Goal: Task Accomplishment & Management: Complete application form

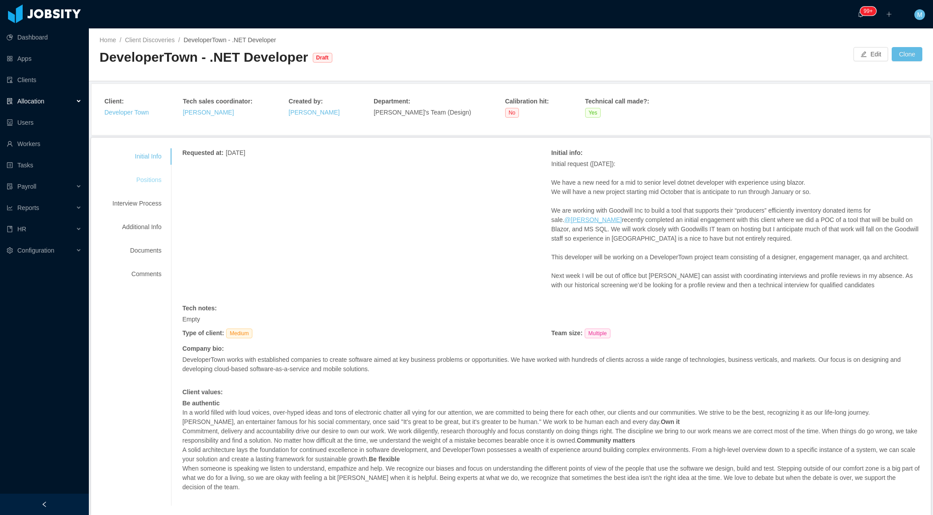
click at [155, 182] on div "Positions" at bounding box center [137, 180] width 70 height 16
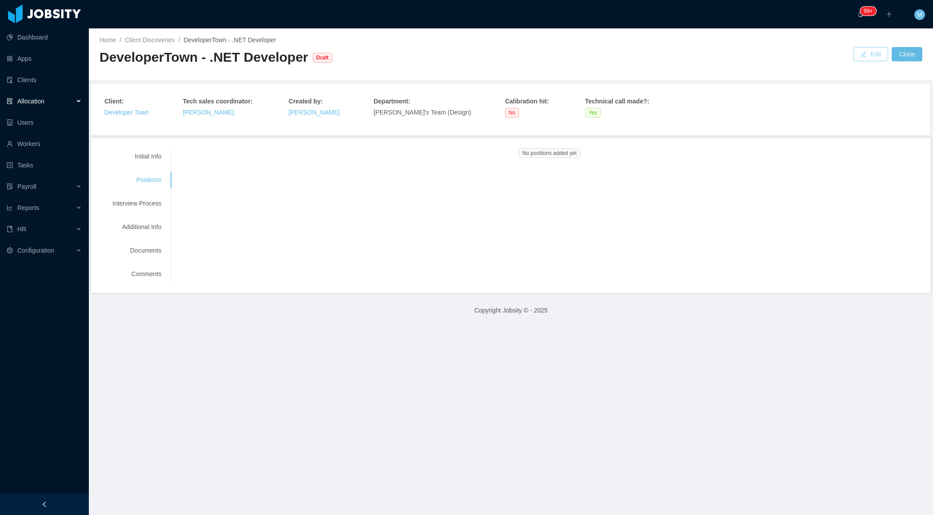
click at [863, 57] on button "Edit" at bounding box center [870, 54] width 35 height 14
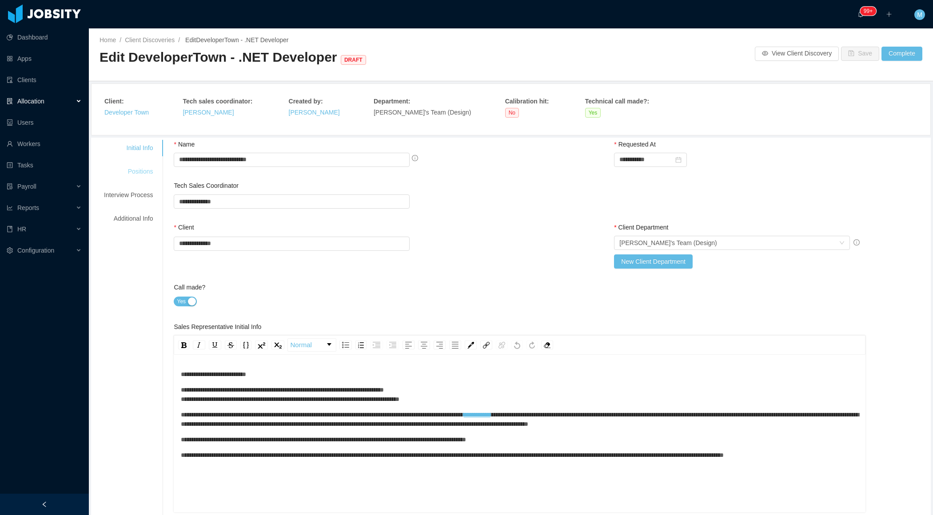
click at [143, 172] on div "Positions" at bounding box center [128, 171] width 70 height 16
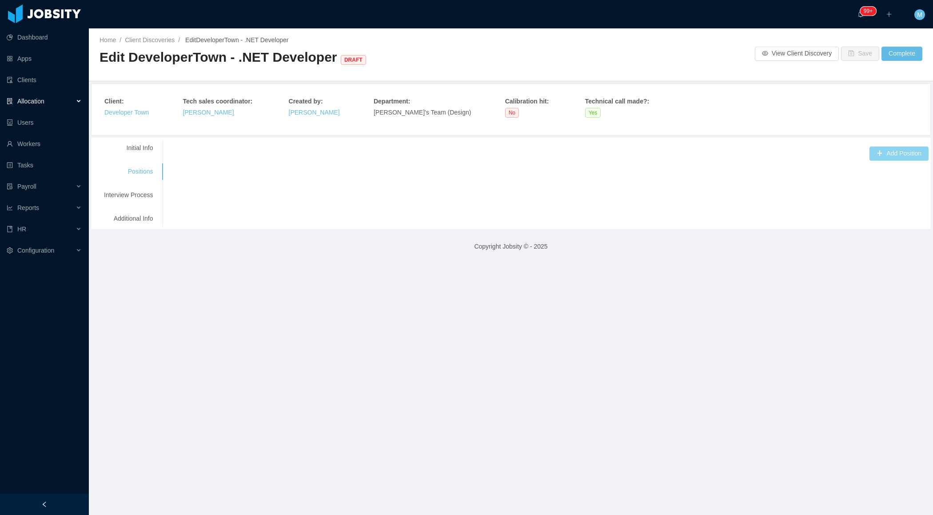
click at [888, 156] on button "Add Position" at bounding box center [898, 154] width 59 height 14
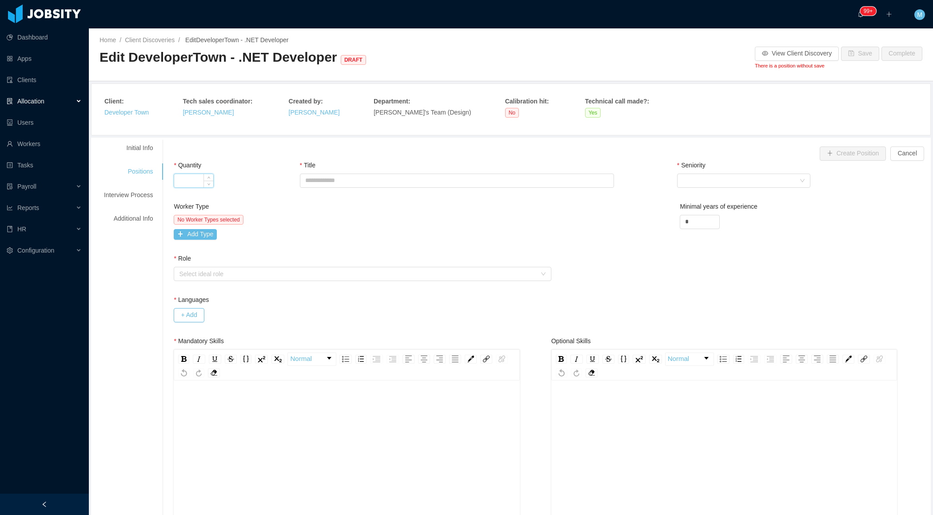
click at [191, 180] on input "Quantity" at bounding box center [193, 180] width 39 height 13
type input "*"
click at [324, 183] on input "Title" at bounding box center [457, 181] width 314 height 14
paste input "**********"
type input "**********"
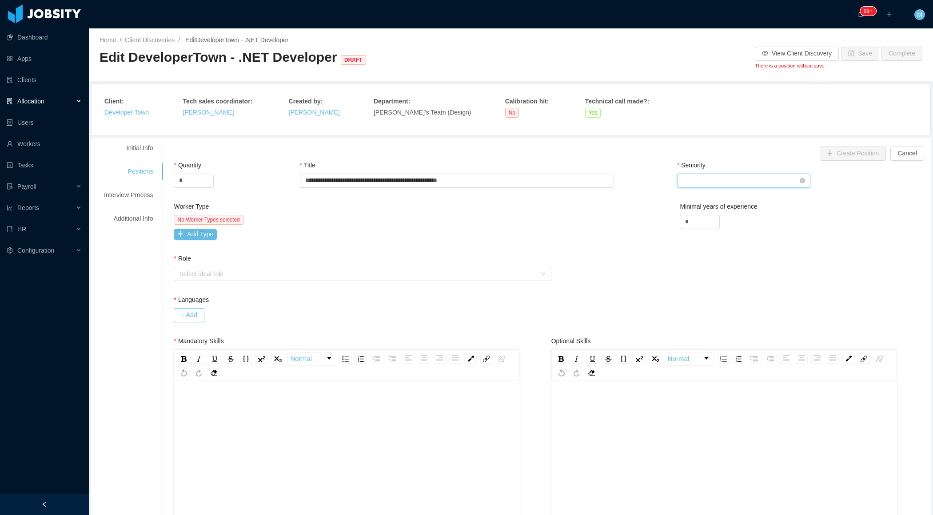
click at [775, 183] on div "Select Seniority" at bounding box center [740, 180] width 117 height 13
click at [720, 245] on li "Mid Level" at bounding box center [743, 240] width 133 height 14
drag, startPoint x: 689, startPoint y: 217, endPoint x: 674, endPoint y: 217, distance: 15.5
click at [676, 218] on div "Worker Type No Worker Types selected Add Type Minimal years of experience *" at bounding box center [550, 228] width 759 height 52
type input "*"
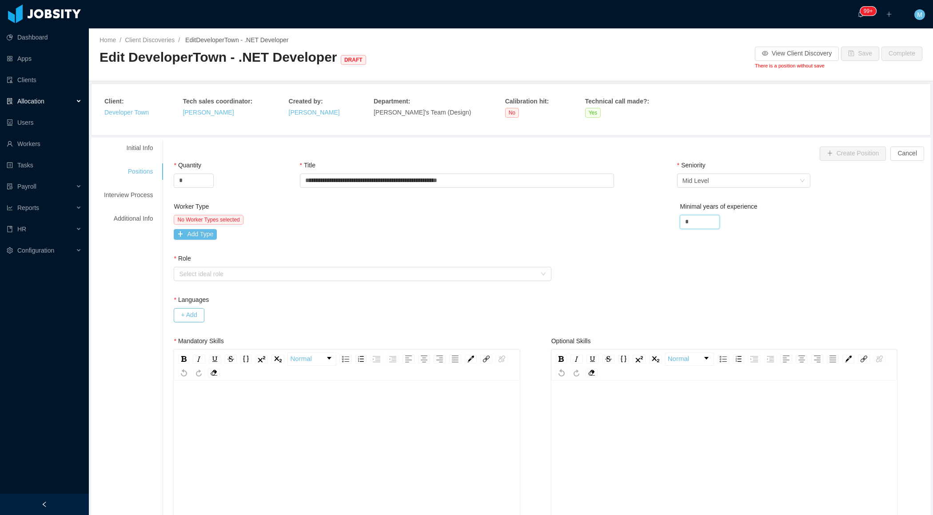
click at [607, 226] on div "Worker Type No Worker Types selected Add Type Minimal years of experience *" at bounding box center [550, 228] width 759 height 52
click at [217, 231] on button "Add Type" at bounding box center [195, 234] width 43 height 11
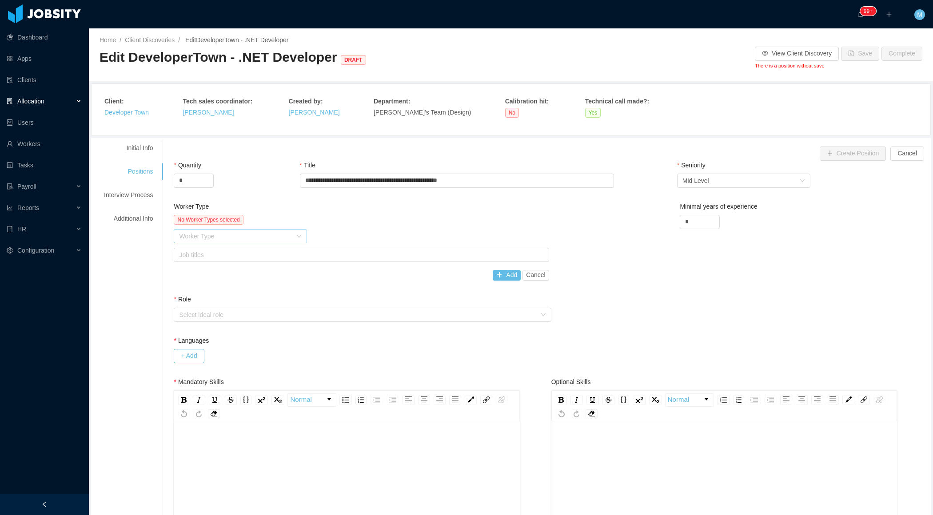
click at [208, 235] on div "Worker Type" at bounding box center [235, 236] width 113 height 9
click at [209, 252] on li "Software Development" at bounding box center [241, 253] width 133 height 14
click at [309, 262] on div "No Worker Types selected Worker Type Software Development Job titles Add Cancel" at bounding box center [361, 248] width 375 height 66
click at [297, 256] on div "Job titles" at bounding box center [359, 255] width 360 height 9
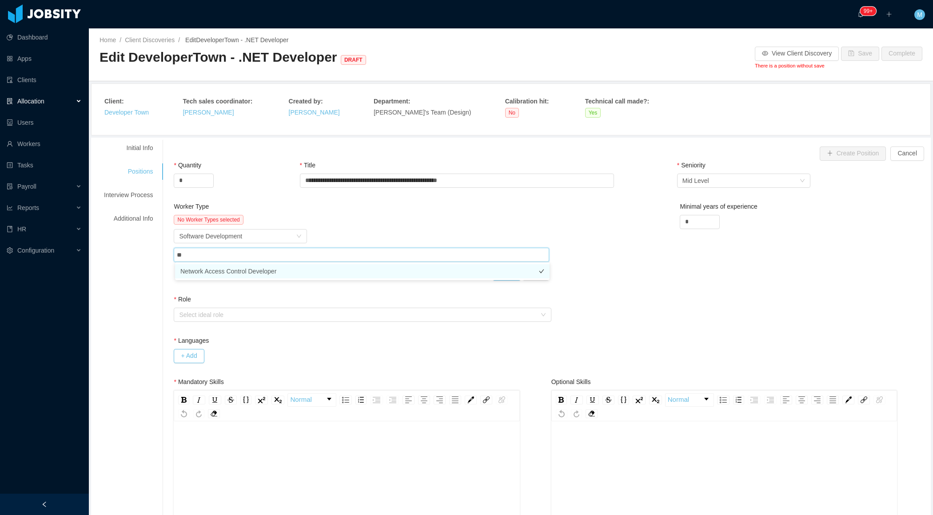
type input "*"
click at [238, 273] on li ".NET Developer" at bounding box center [362, 271] width 374 height 14
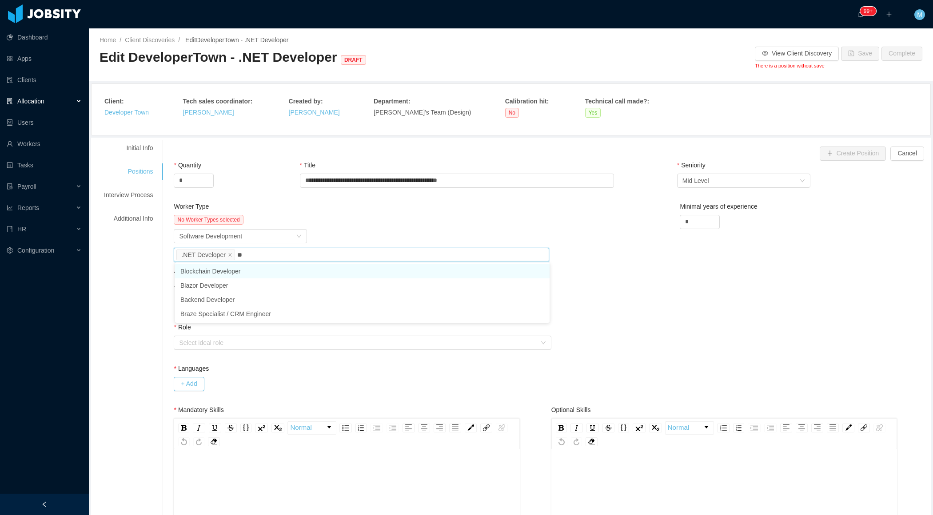
type input "***"
click at [247, 273] on li "Blazor Developer" at bounding box center [362, 271] width 374 height 14
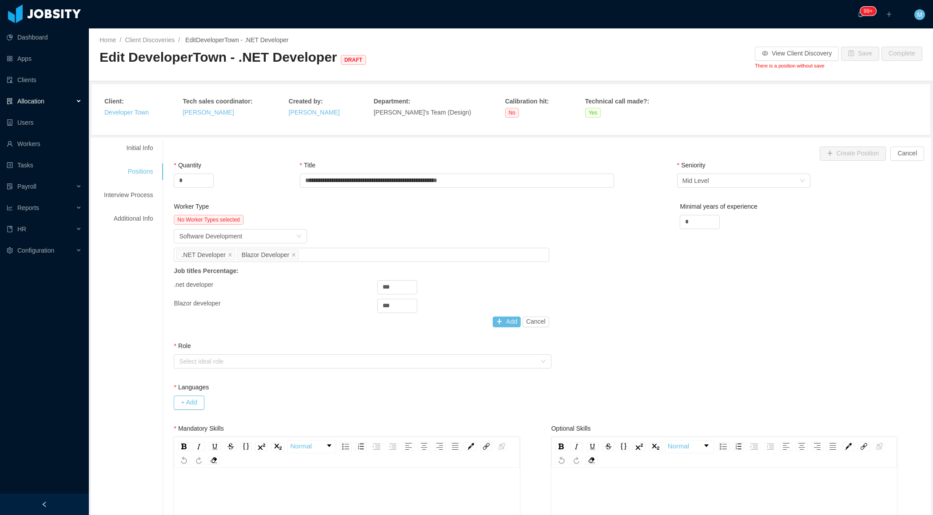
click at [382, 207] on div "Worker Type" at bounding box center [361, 208] width 375 height 13
click at [512, 318] on button "Add" at bounding box center [507, 322] width 28 height 11
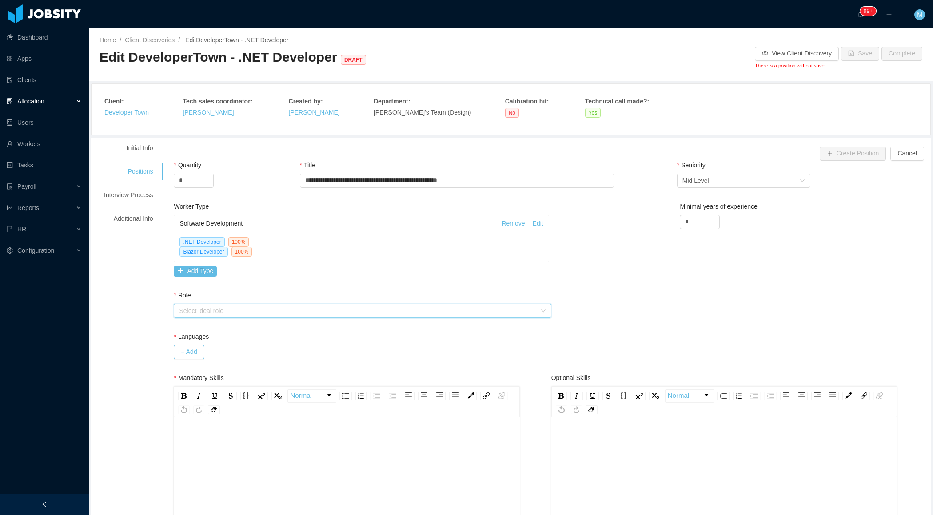
click at [203, 304] on div "Select ideal role" at bounding box center [359, 310] width 361 height 13
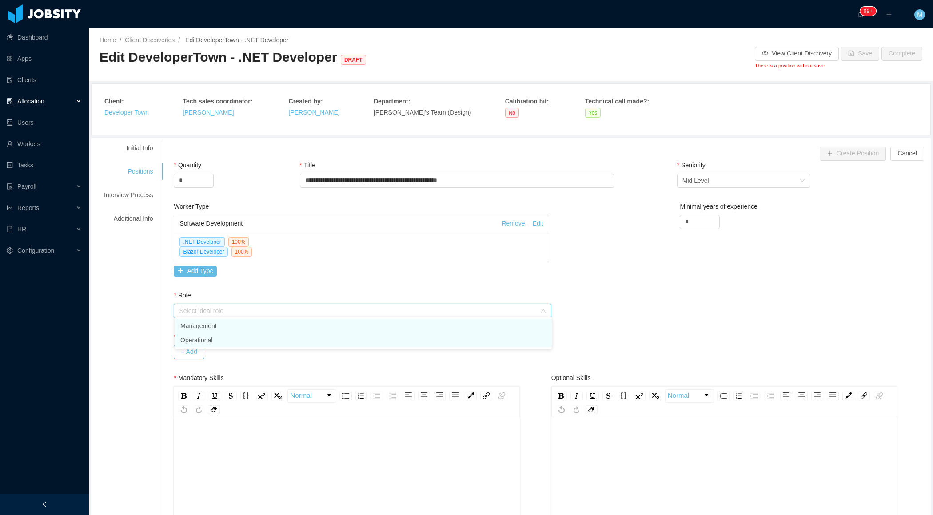
click at [203, 338] on li "Operational" at bounding box center [363, 340] width 377 height 14
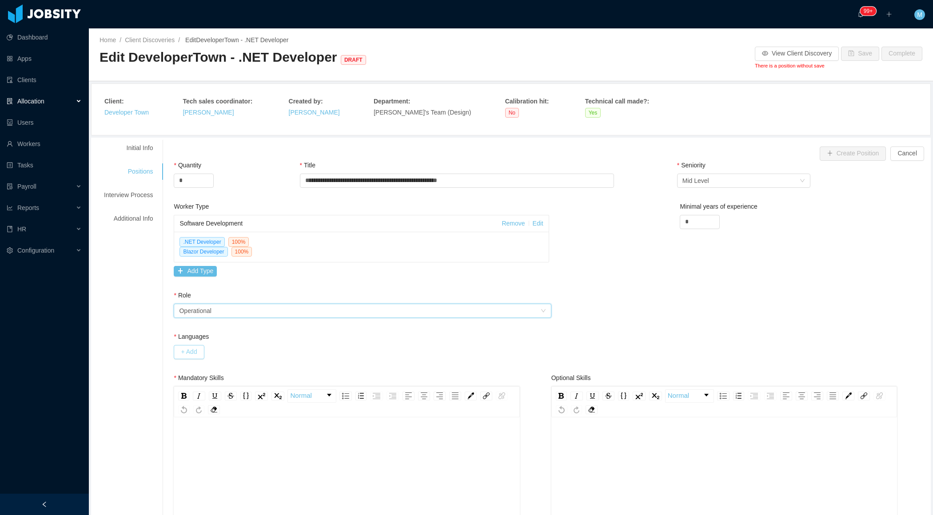
click at [195, 353] on button "+ Add" at bounding box center [189, 352] width 30 height 14
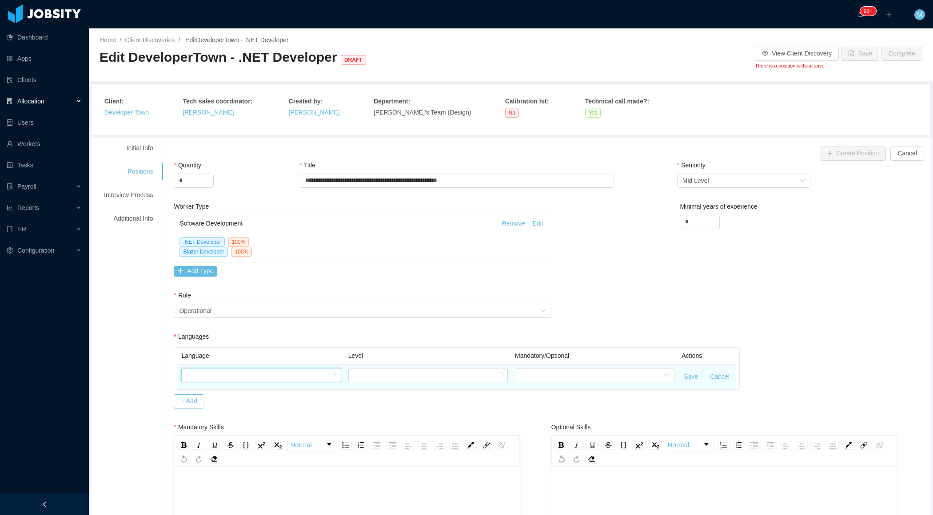
click at [214, 375] on div at bounding box center [258, 375] width 143 height 13
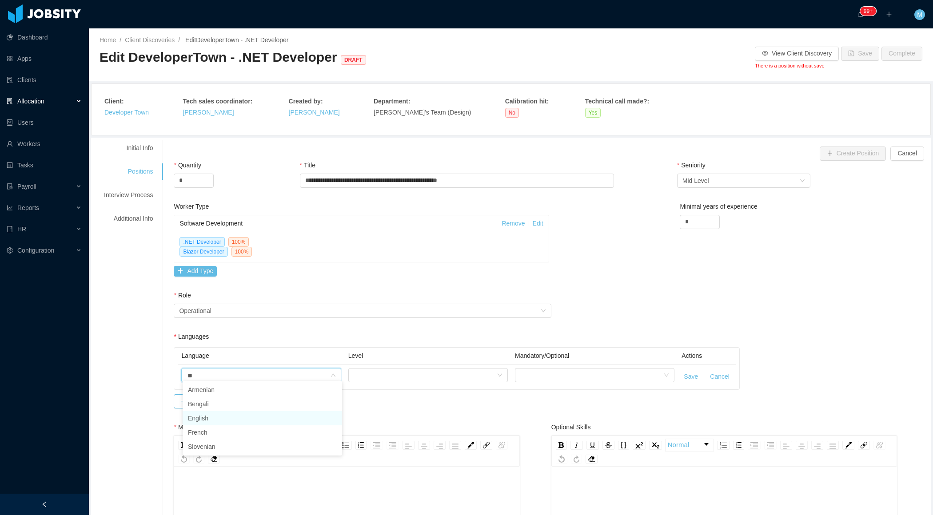
type input "***"
click at [208, 406] on li "English" at bounding box center [262, 404] width 159 height 14
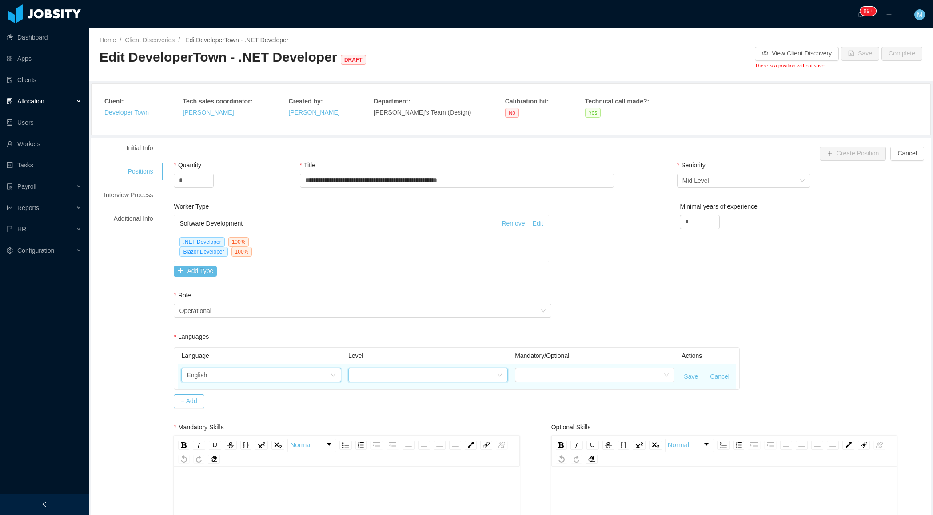
click at [390, 370] on div at bounding box center [425, 375] width 143 height 13
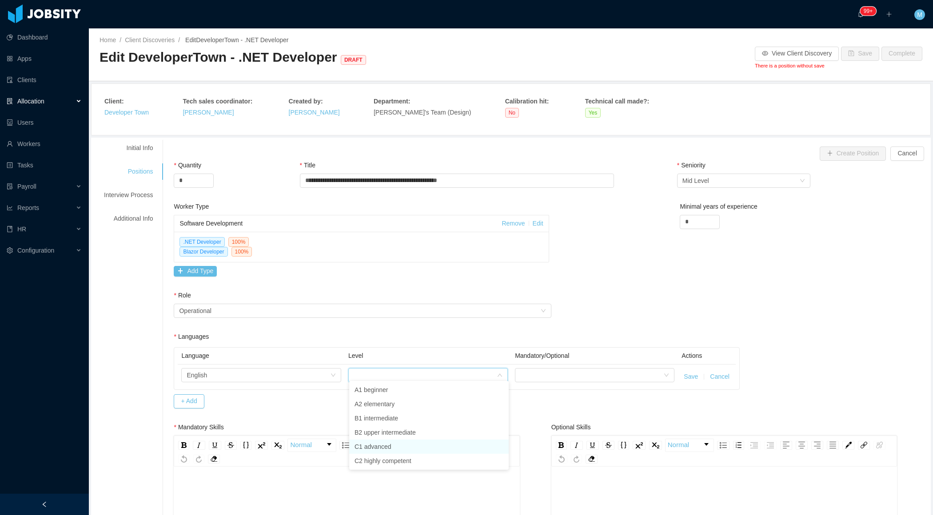
click at [378, 442] on li "C1 advanced" at bounding box center [428, 447] width 159 height 14
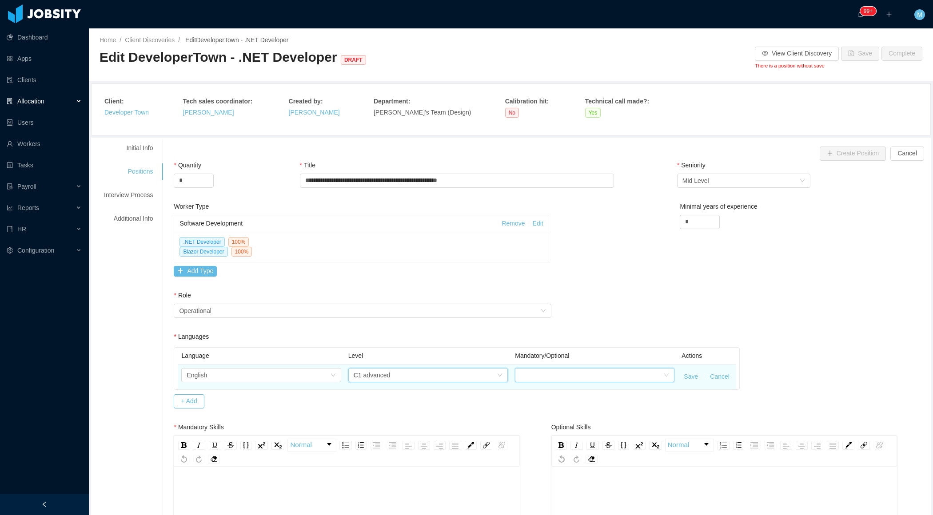
click at [608, 376] on div at bounding box center [591, 375] width 143 height 13
click at [576, 391] on li "Mandatory" at bounding box center [594, 390] width 159 height 14
click at [688, 373] on button "Save" at bounding box center [691, 376] width 14 height 9
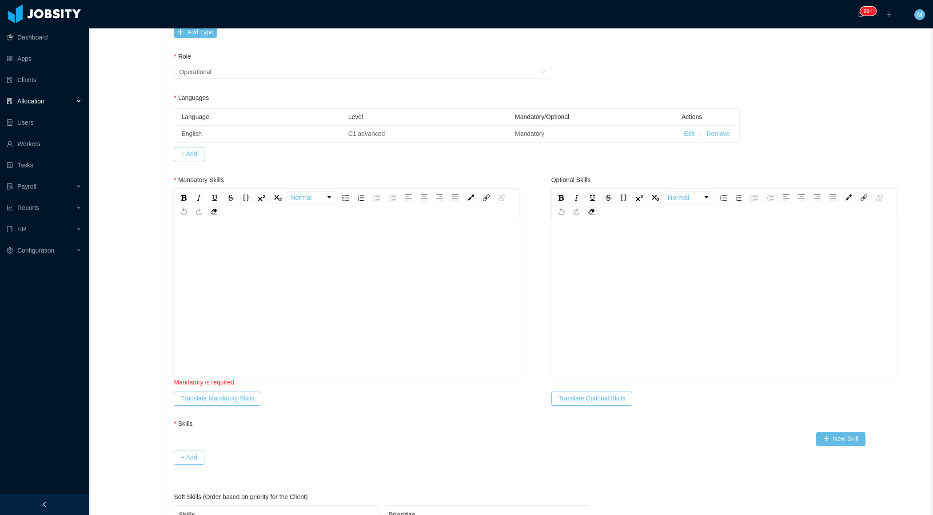
scroll to position [243, 0]
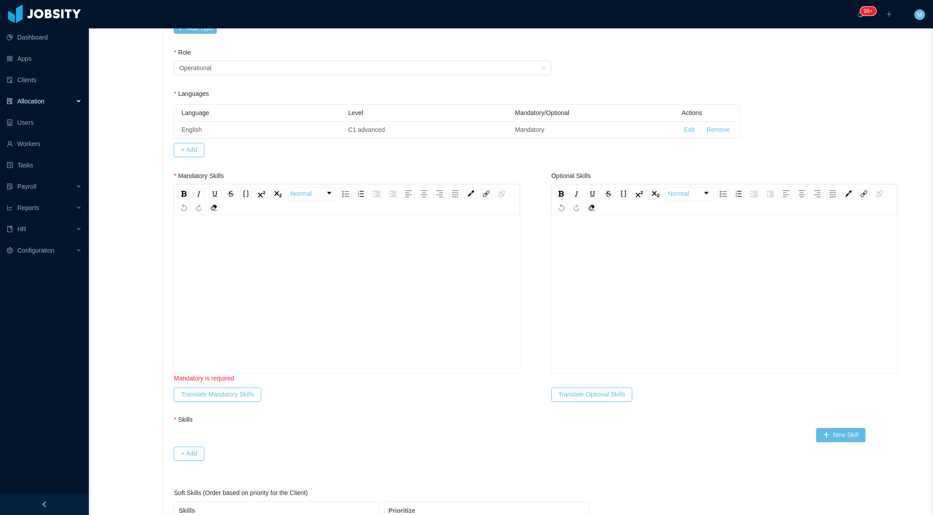
click at [251, 267] on div "rdw-editor" at bounding box center [347, 308] width 332 height 155
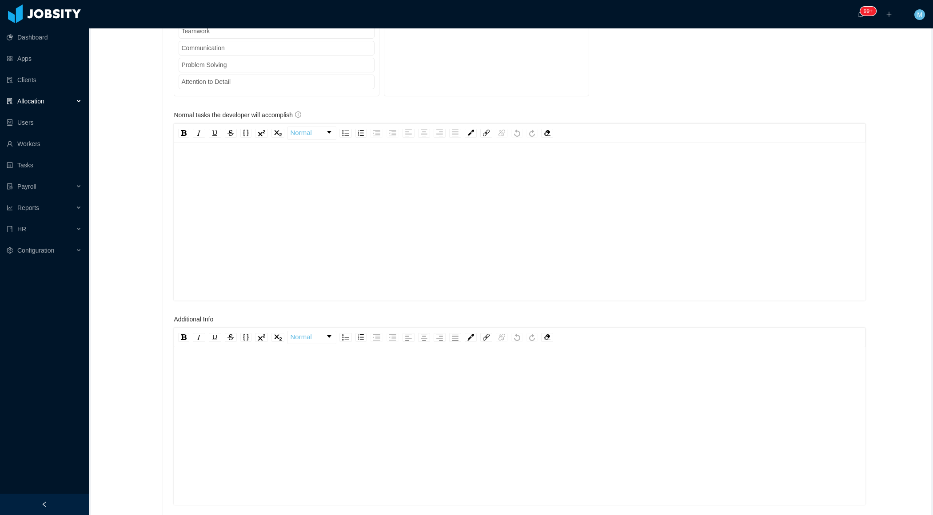
scroll to position [19, 0]
click at [228, 365] on div "rdw-editor" at bounding box center [520, 366] width 678 height 9
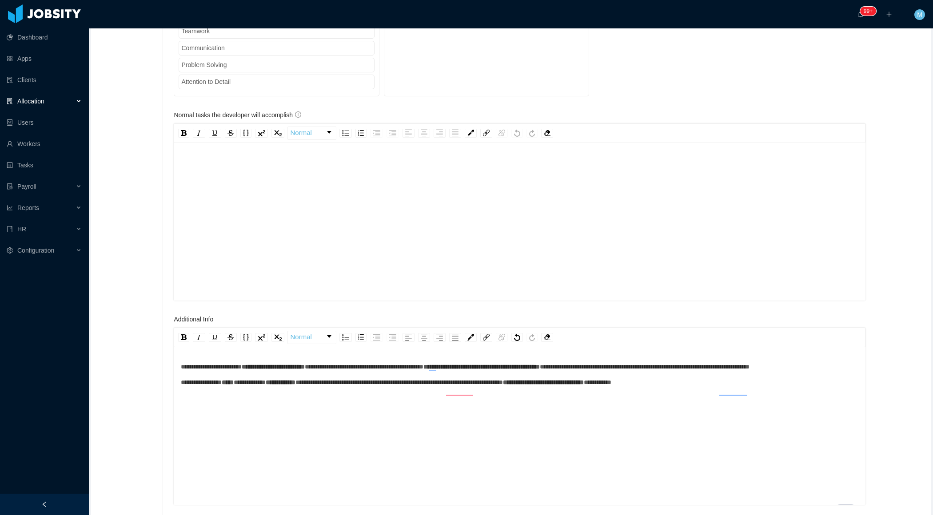
click at [278, 209] on div "rdw-editor" at bounding box center [520, 216] width 678 height 155
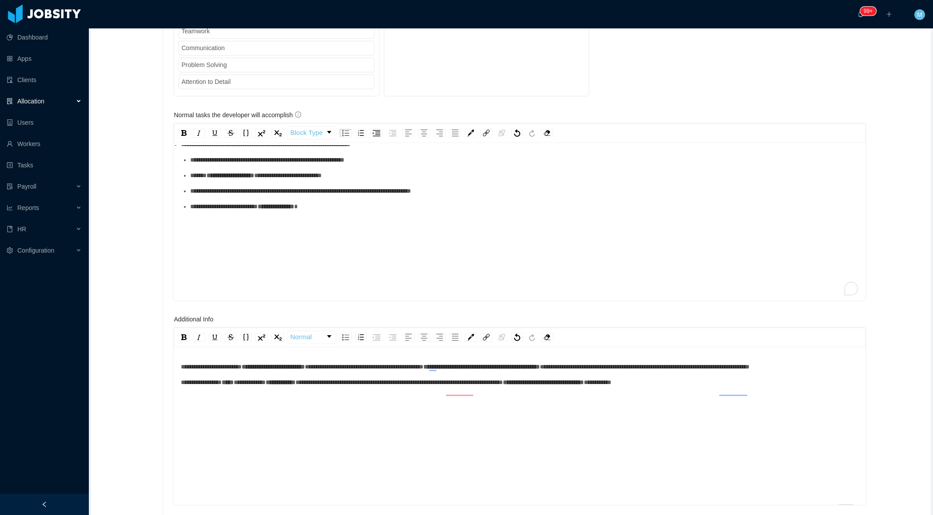
scroll to position [20, 0]
click at [238, 163] on div "**********" at bounding box center [524, 158] width 668 height 9
click at [236, 179] on div "**********" at bounding box center [524, 174] width 668 height 9
click at [236, 195] on div "**********" at bounding box center [524, 189] width 668 height 9
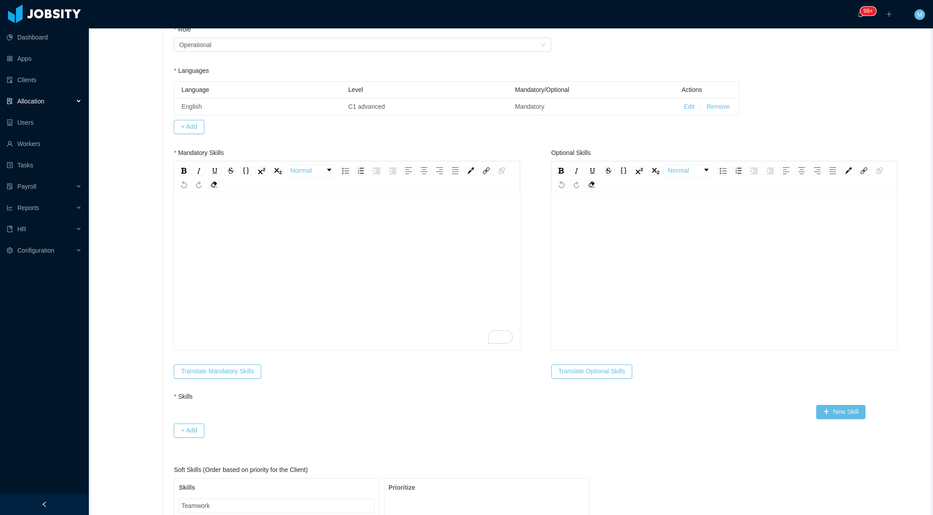
scroll to position [46, 0]
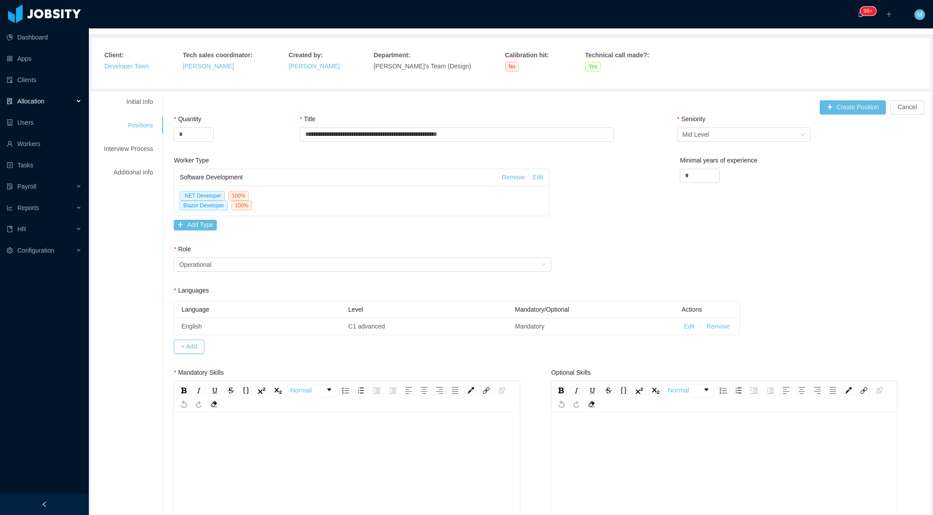
click at [213, 428] on div "To enrich screen reader interactions, please activate Accessibility in Grammarl…" at bounding box center [347, 485] width 332 height 155
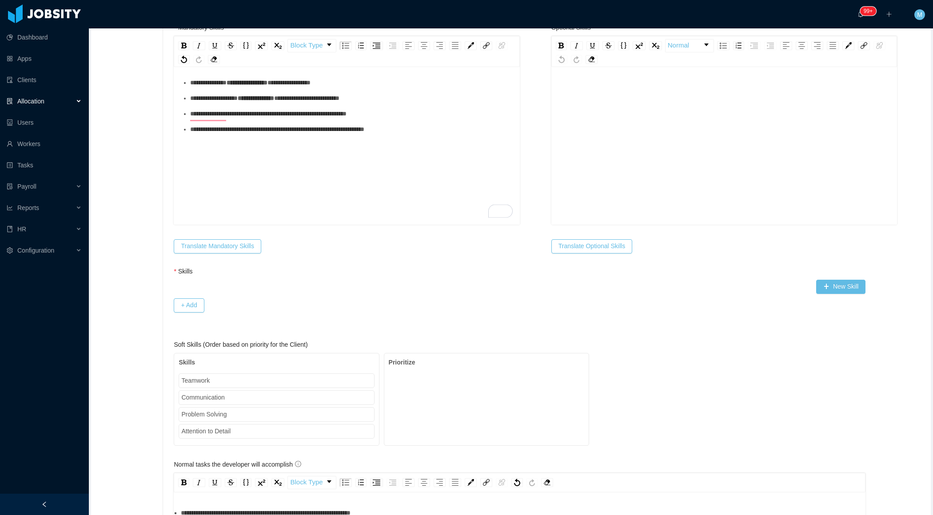
scroll to position [415, 0]
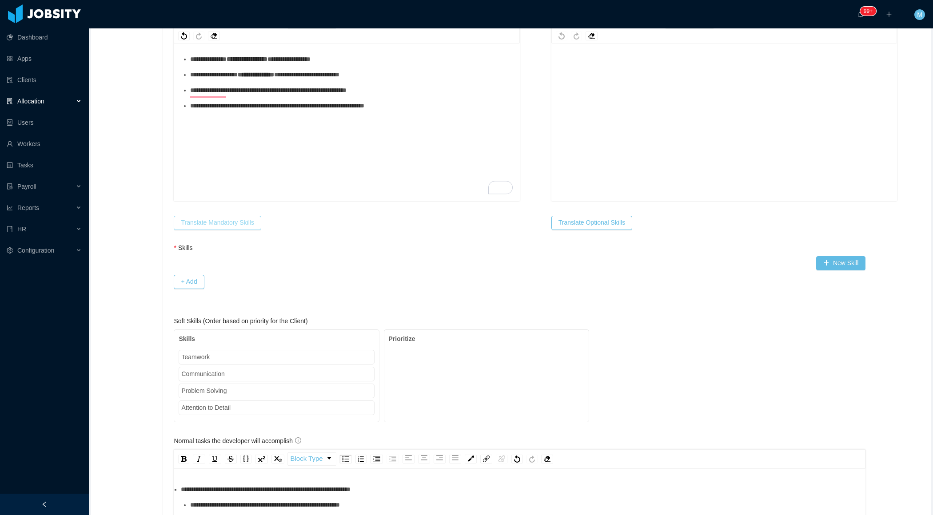
click at [220, 219] on button "Translate Mandatory Skills" at bounding box center [217, 223] width 87 height 14
drag, startPoint x: 507, startPoint y: 16, endPoint x: 437, endPoint y: 16, distance: 69.7
click at [436, 16] on div "Failed to translate Skills" at bounding box center [466, 16] width 91 height 18
copy span "Failed to translate Skills"
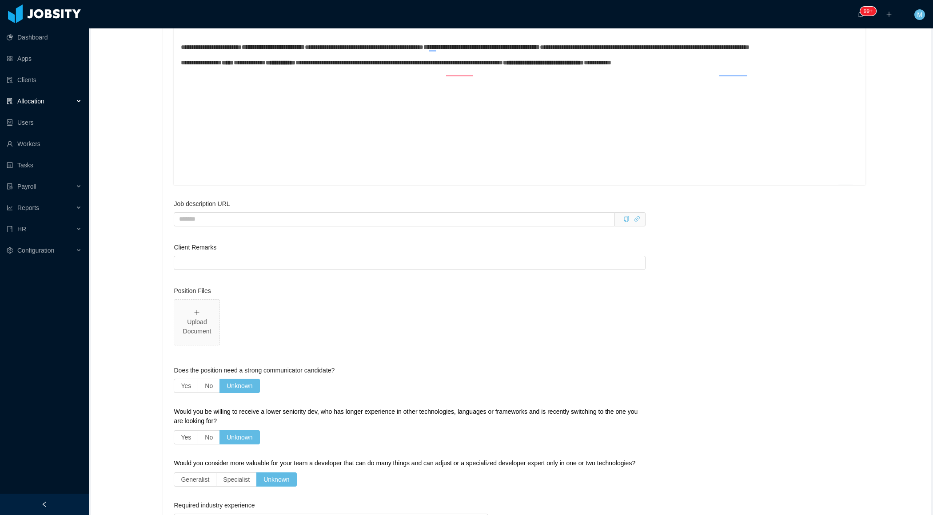
scroll to position [915, 0]
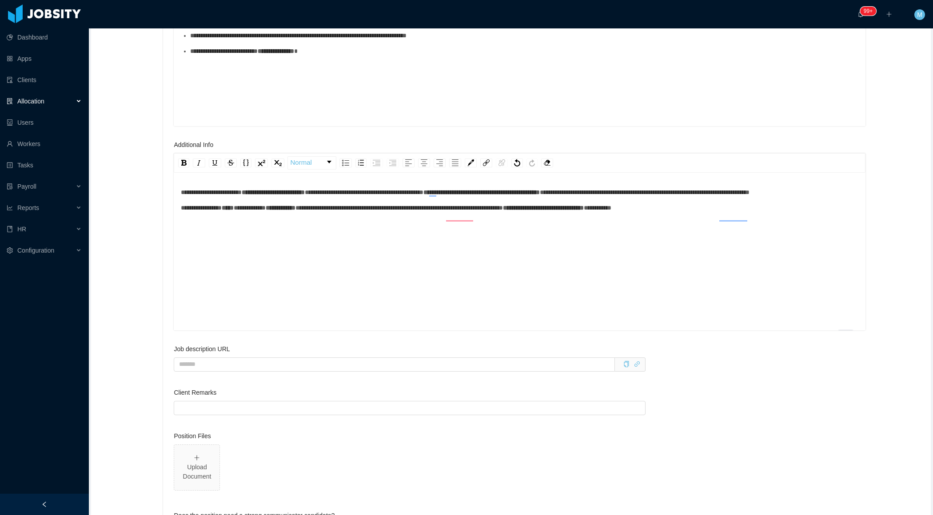
click at [776, 226] on div "**********" at bounding box center [520, 265] width 678 height 155
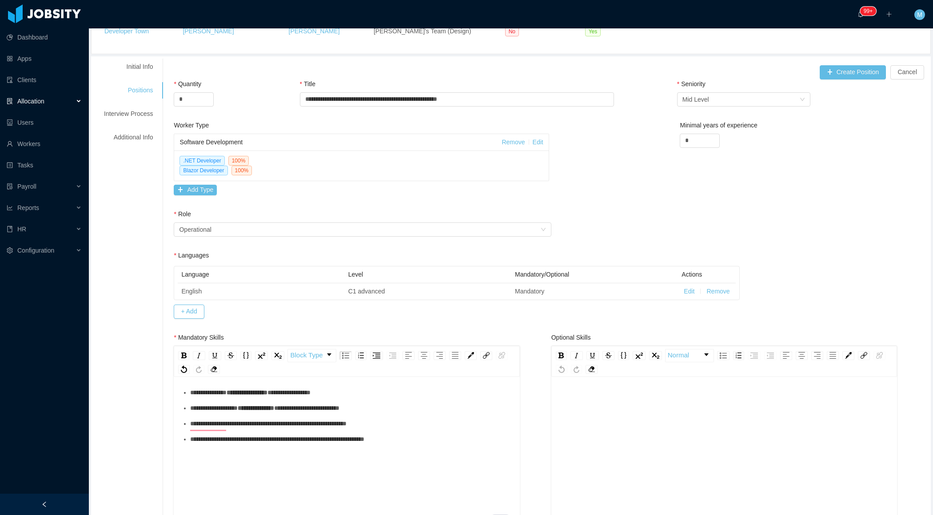
scroll to position [0, 0]
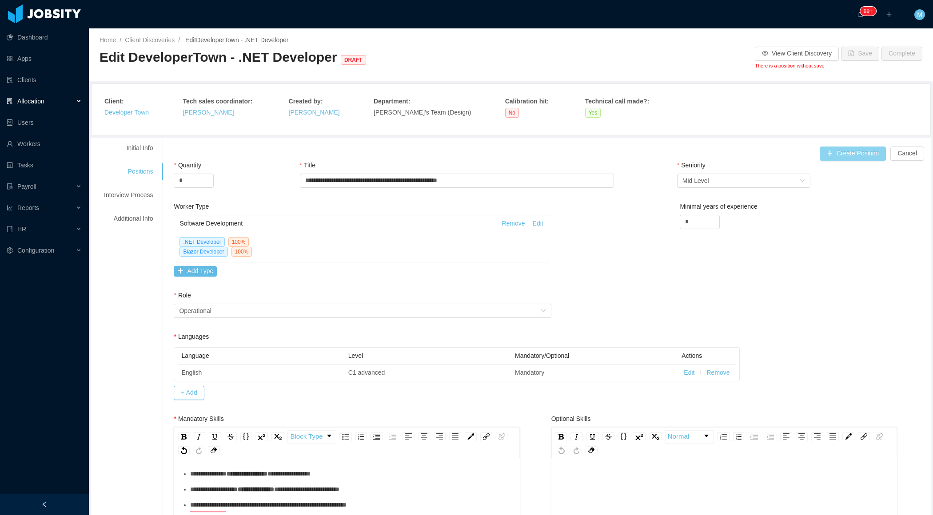
click at [834, 153] on button "Create Position" at bounding box center [853, 154] width 67 height 14
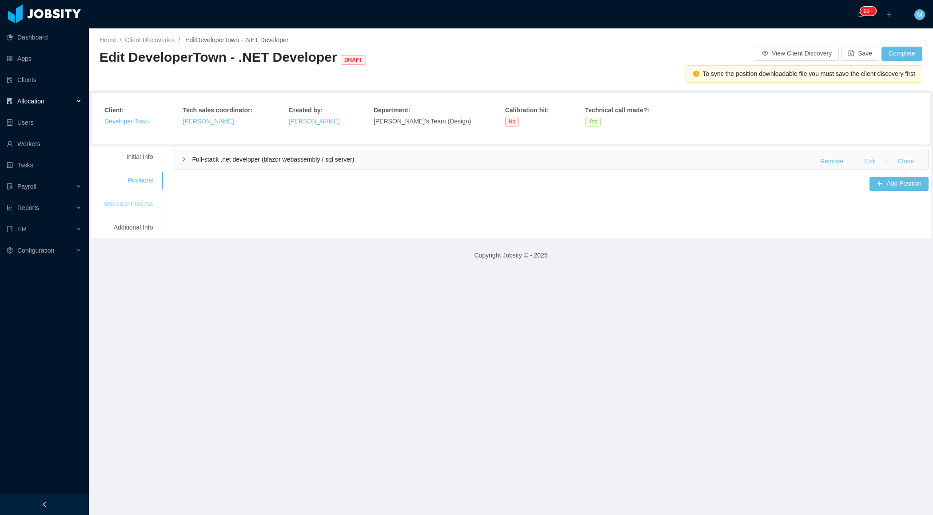
click at [136, 205] on div "Interview Process" at bounding box center [128, 204] width 70 height 16
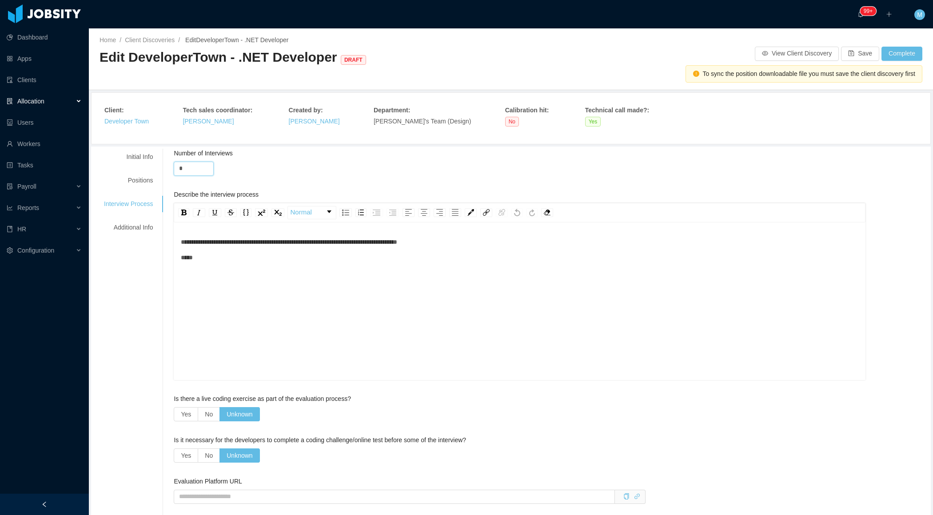
drag, startPoint x: 193, startPoint y: 163, endPoint x: 172, endPoint y: 158, distance: 21.9
click at [172, 161] on div "**********" at bounding box center [546, 498] width 766 height 698
drag, startPoint x: 184, startPoint y: 166, endPoint x: 196, endPoint y: 166, distance: 12.4
click at [196, 167] on input "*" at bounding box center [193, 168] width 39 height 13
type input "*"
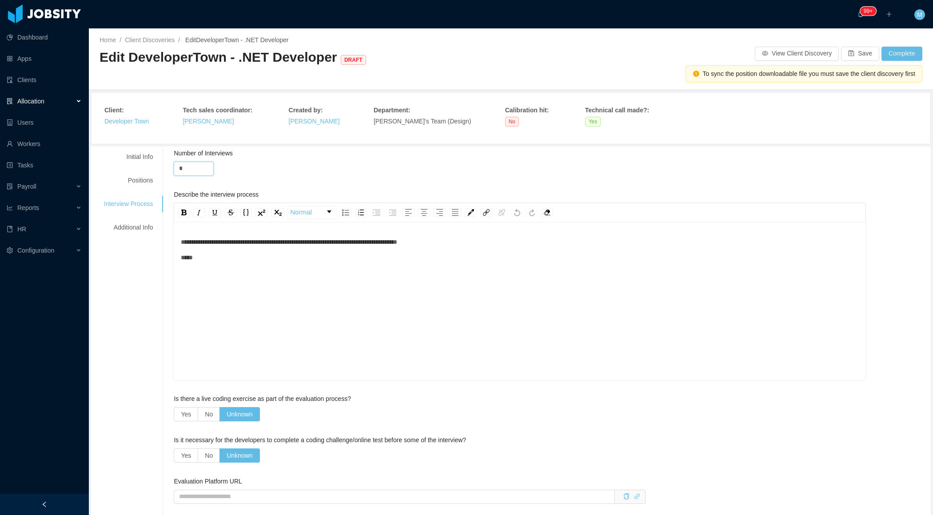
type input "*"
click at [858, 60] on button "Save" at bounding box center [860, 54] width 38 height 14
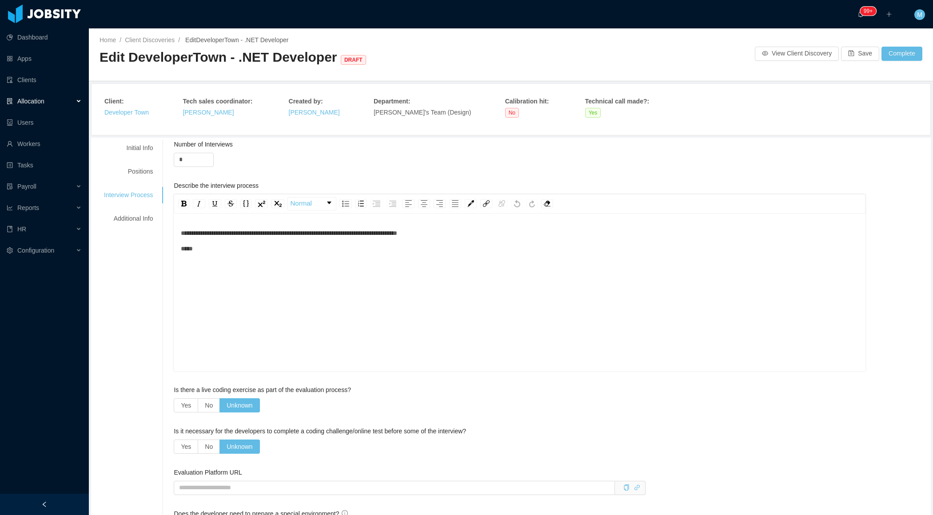
click at [57, 509] on div at bounding box center [44, 504] width 89 height 21
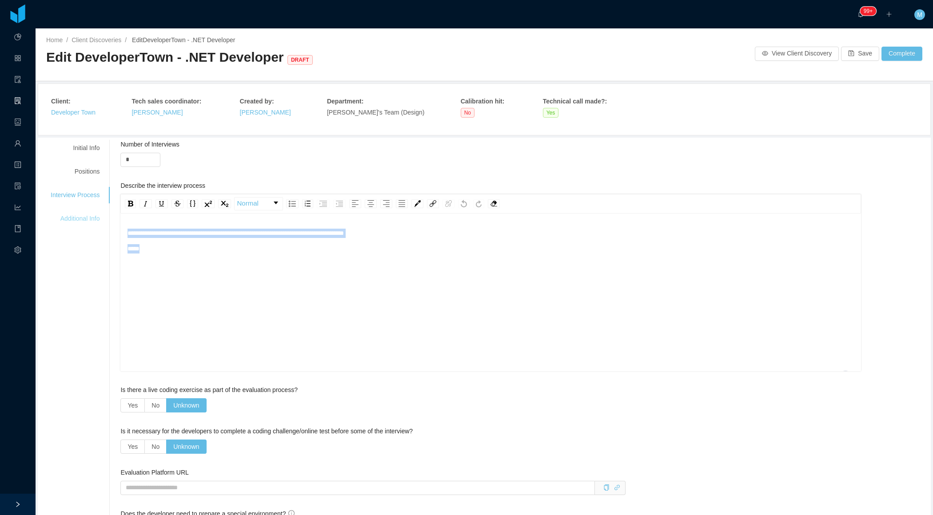
drag, startPoint x: 243, startPoint y: 283, endPoint x: 87, endPoint y: 218, distance: 169.0
click at [87, 218] on div "**********" at bounding box center [484, 489] width 888 height 698
click at [76, 215] on div "Additional Info" at bounding box center [75, 219] width 70 height 16
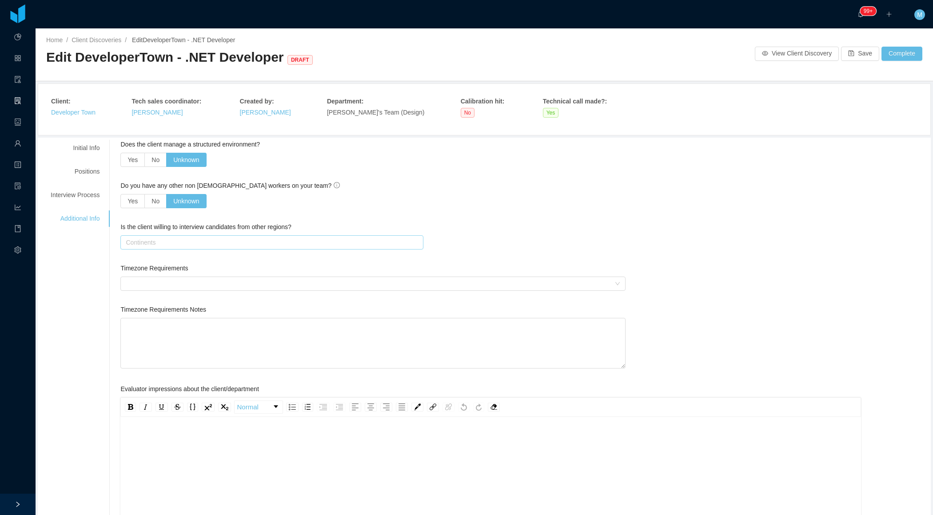
click at [198, 246] on div "Continents" at bounding box center [270, 242] width 295 height 13
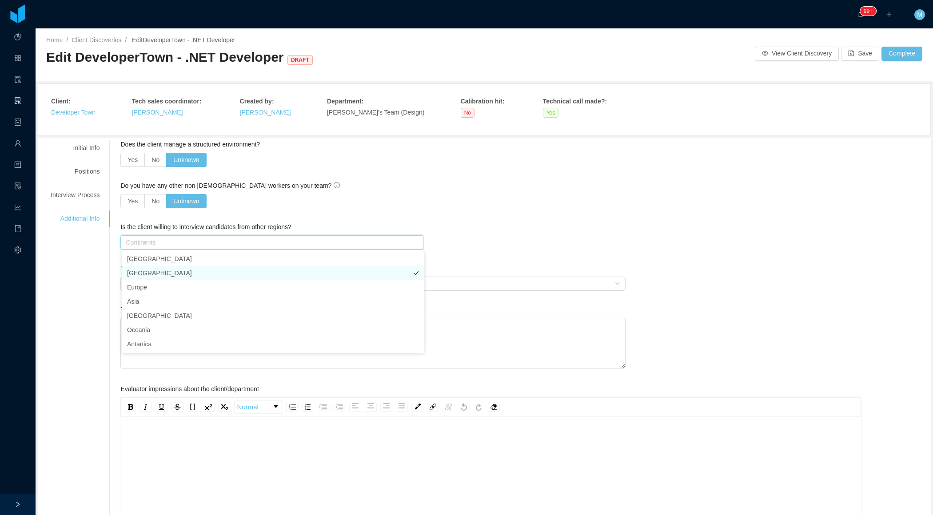
click at [155, 275] on li "South America" at bounding box center [273, 273] width 302 height 14
click at [103, 278] on div "**********" at bounding box center [484, 427] width 888 height 574
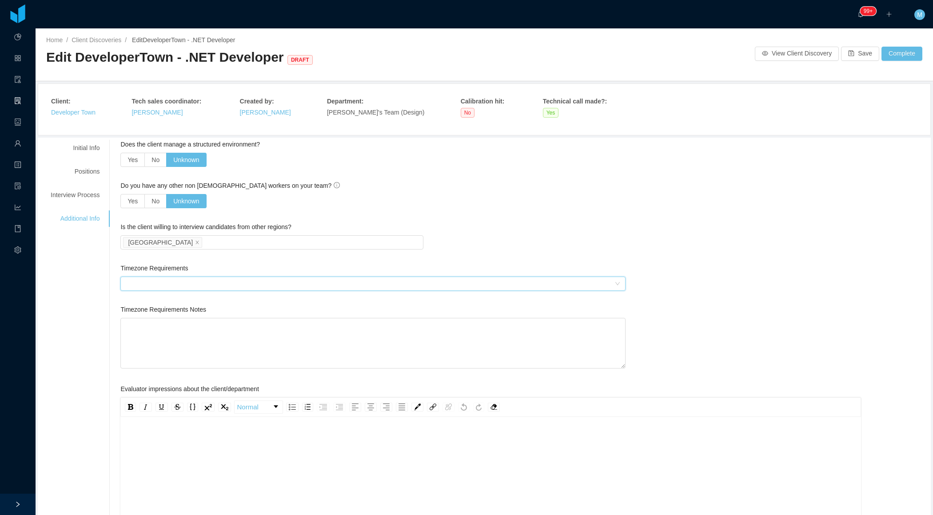
click at [165, 277] on div at bounding box center [370, 283] width 489 height 13
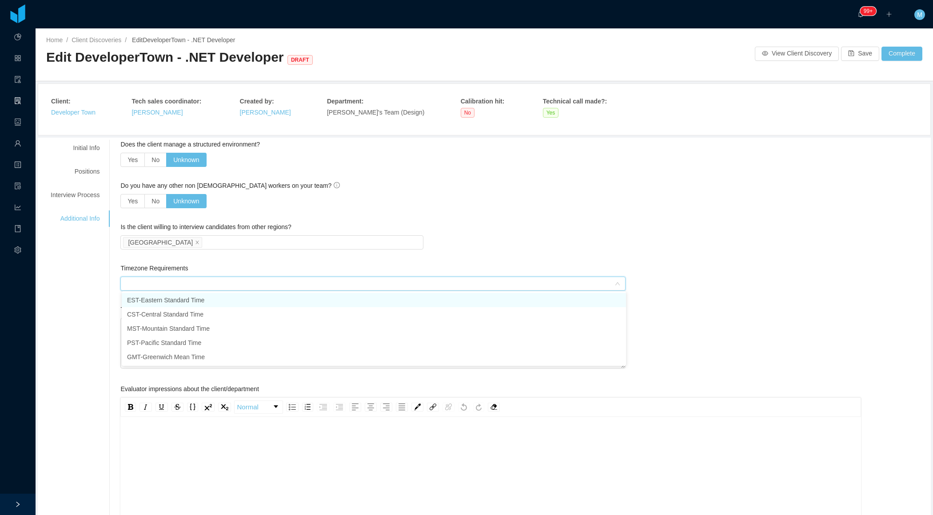
click at [158, 299] on li "EST - Eastern Standard Time" at bounding box center [374, 300] width 504 height 14
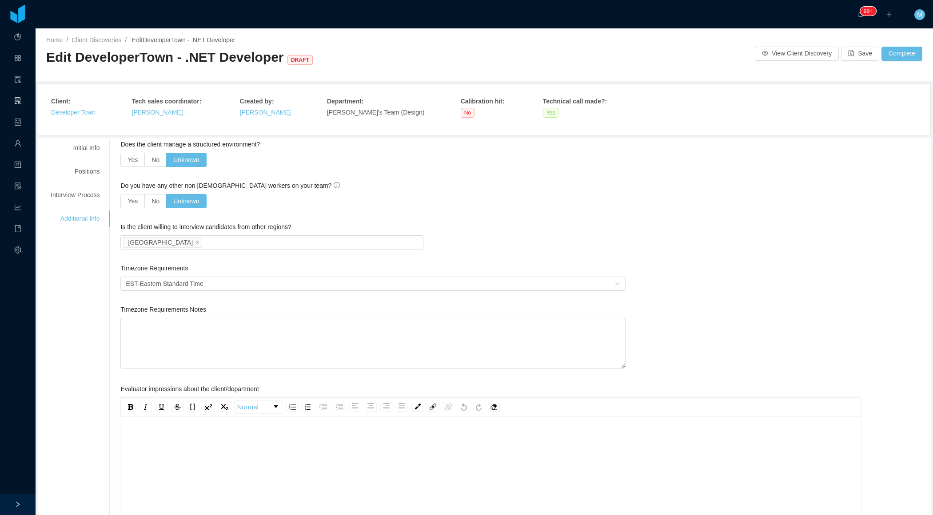
click at [459, 216] on div "Do you have any other non american workers on your team? Yes No Unknown" at bounding box center [372, 201] width 505 height 41
click at [865, 54] on button "Save" at bounding box center [860, 54] width 38 height 14
click at [79, 172] on div "Positions" at bounding box center [75, 171] width 70 height 16
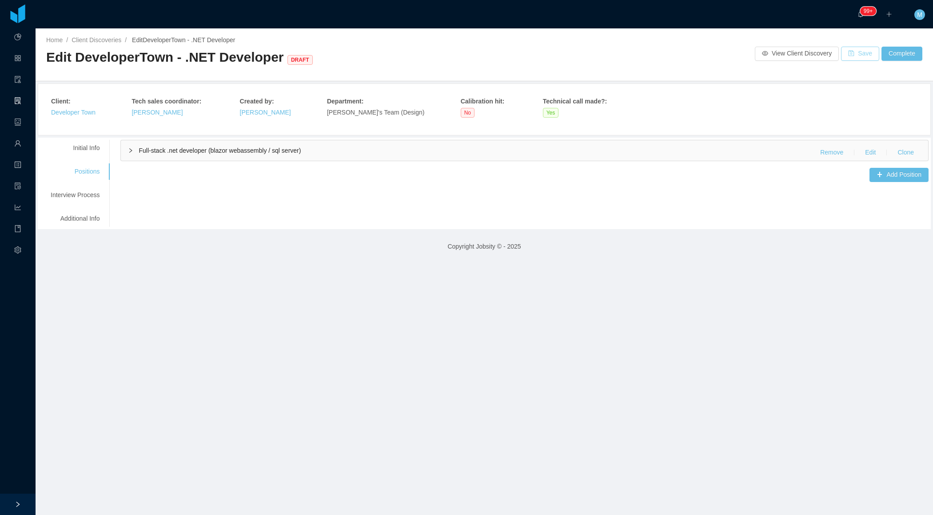
click at [855, 59] on button "Save" at bounding box center [860, 54] width 38 height 14
click at [855, 52] on button "Save" at bounding box center [860, 54] width 38 height 14
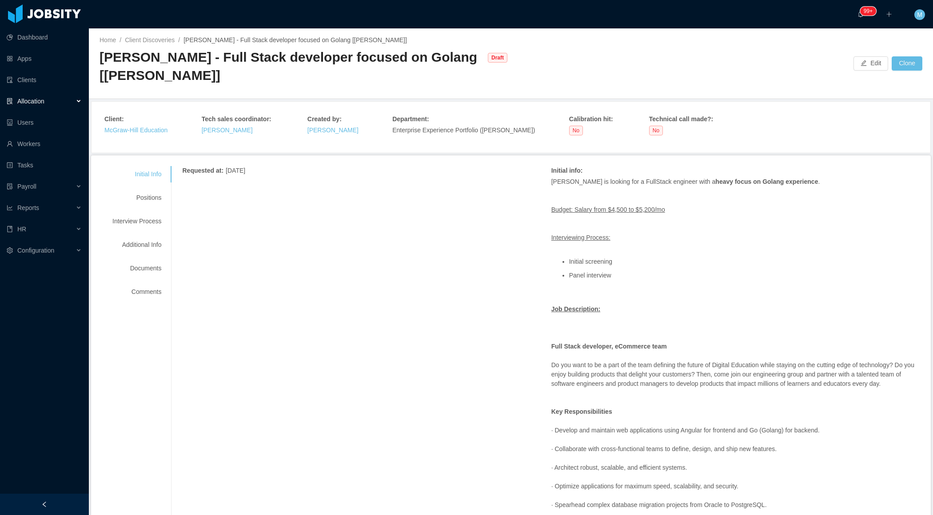
click at [658, 146] on div "Client : [PERSON_NAME] Education Tech sales coordinator : [PERSON_NAME] Created…" at bounding box center [511, 127] width 834 height 47
click at [143, 199] on div "Positions" at bounding box center [137, 198] width 70 height 16
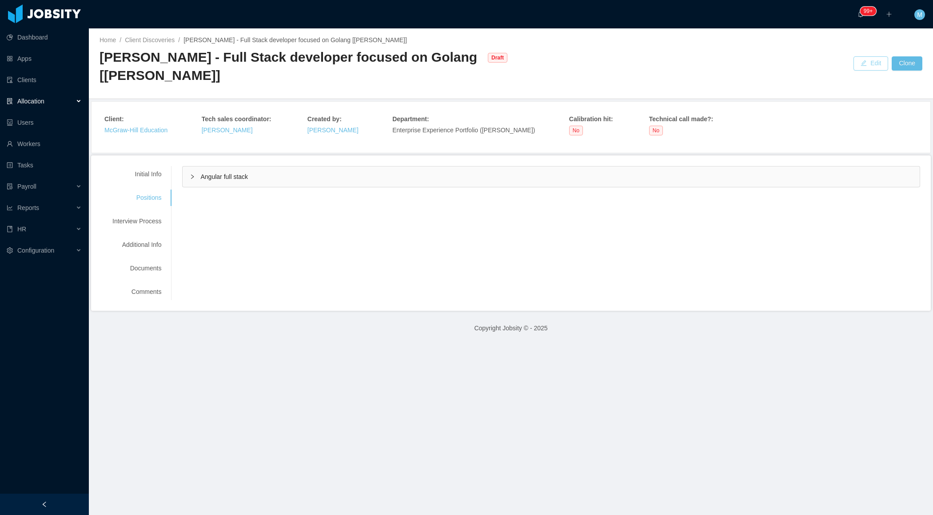
click at [859, 65] on button "Edit" at bounding box center [870, 63] width 35 height 14
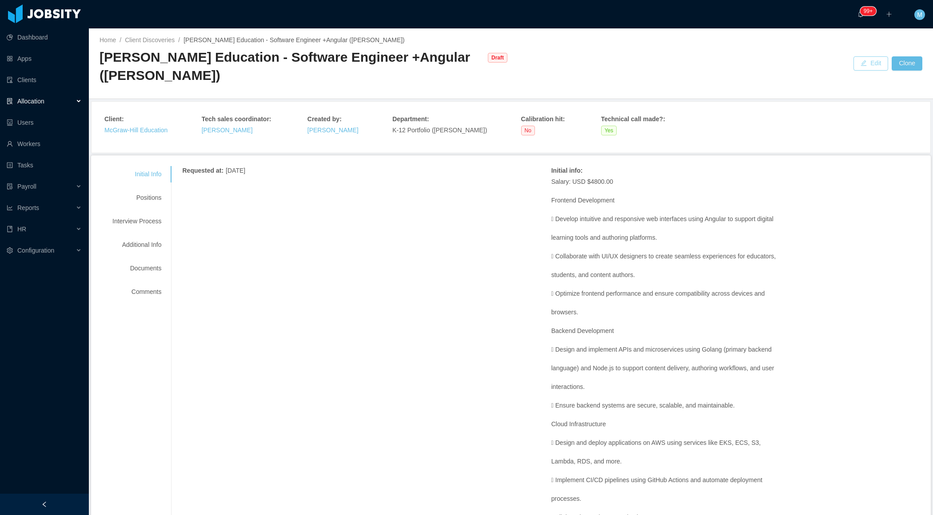
click at [865, 64] on button "Edit" at bounding box center [870, 63] width 35 height 14
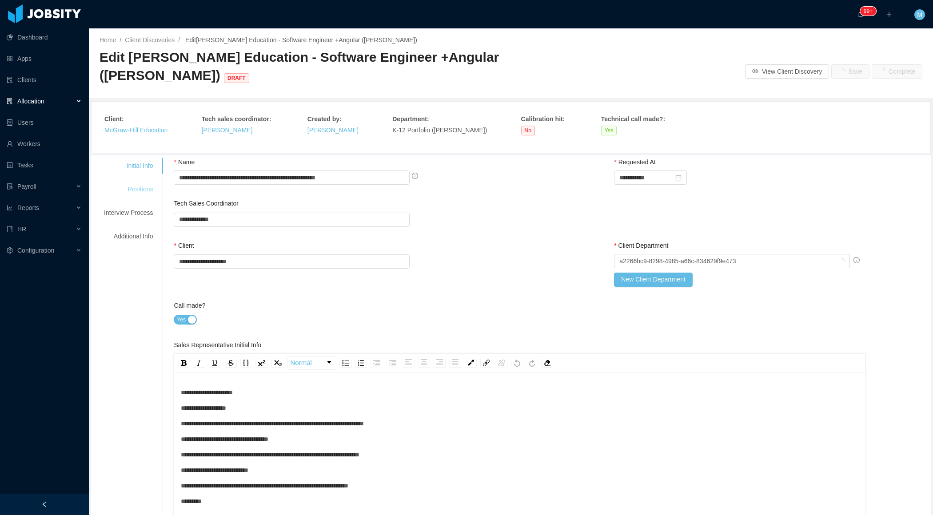
click at [142, 194] on div "Positions" at bounding box center [128, 189] width 70 height 16
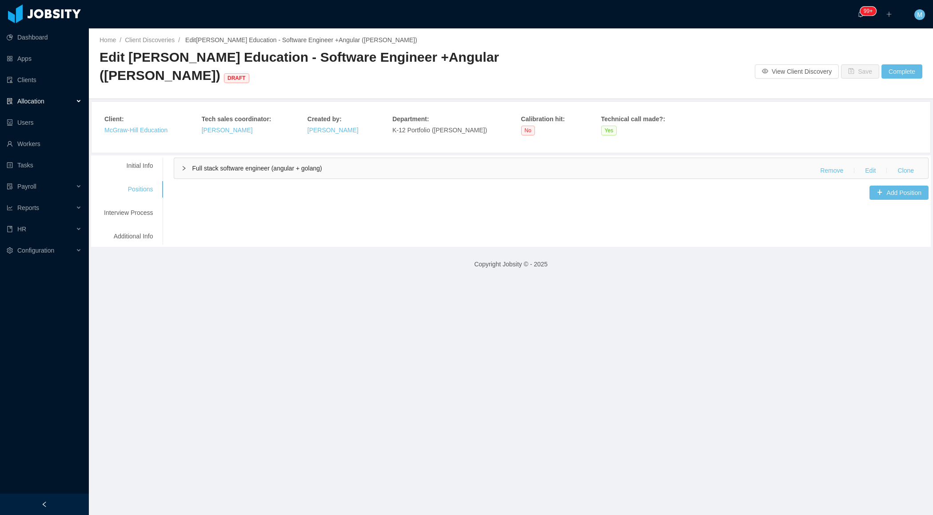
click at [198, 172] on div "Full stack software engineer (angular + golang) Remove Edit Clone" at bounding box center [551, 168] width 754 height 20
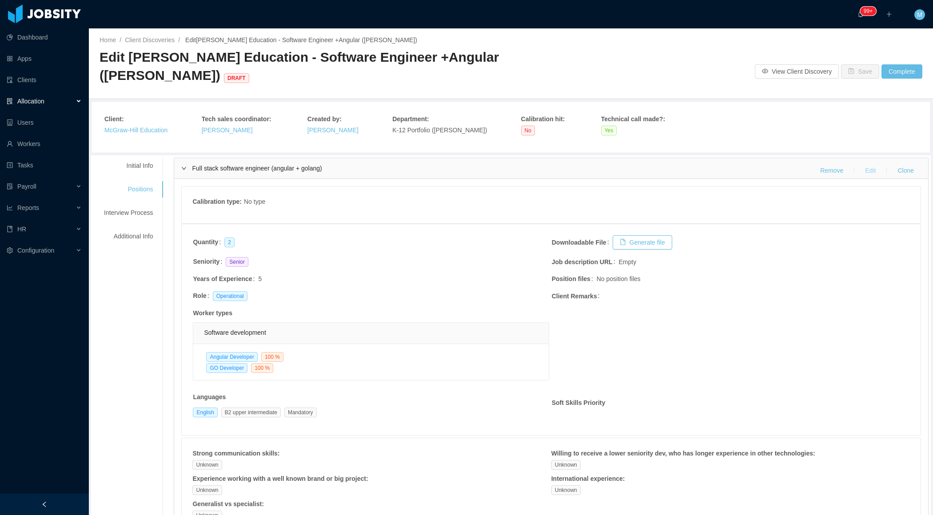
click at [867, 168] on button "Edit" at bounding box center [870, 170] width 25 height 14
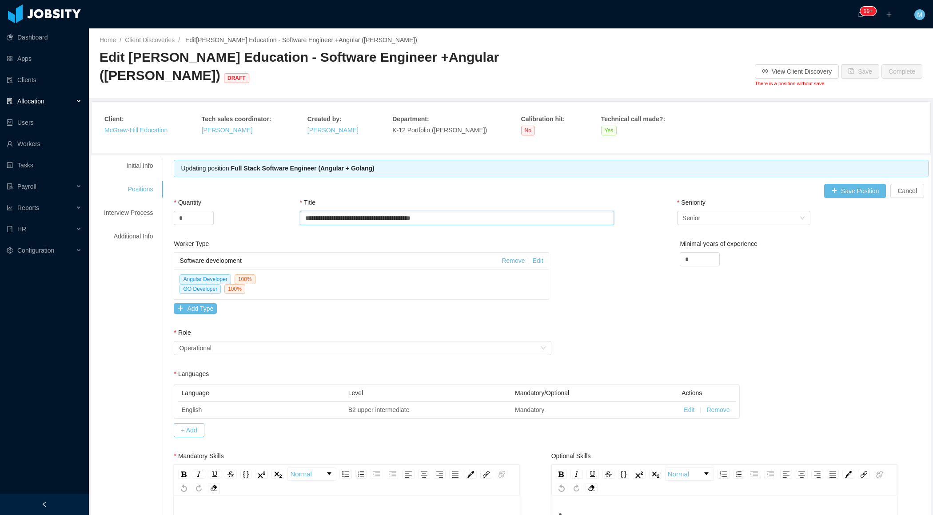
drag, startPoint x: 466, startPoint y: 217, endPoint x: 299, endPoint y: 221, distance: 166.2
click at [299, 221] on div "**********" at bounding box center [551, 218] width 755 height 41
click at [306, 223] on input "**********" at bounding box center [457, 218] width 314 height 14
click at [636, 62] on div "Home / Client Discoveries / Edit McGraw-Hill Education - Software Engineer +Ang…" at bounding box center [511, 63] width 844 height 71
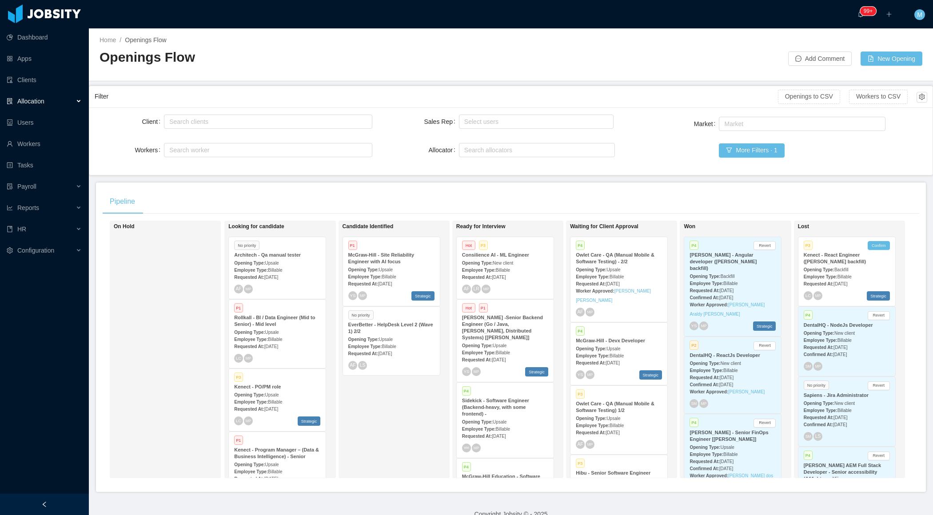
click at [274, 279] on div "Requested At: Oct 3rd, 2025" at bounding box center [277, 276] width 86 height 9
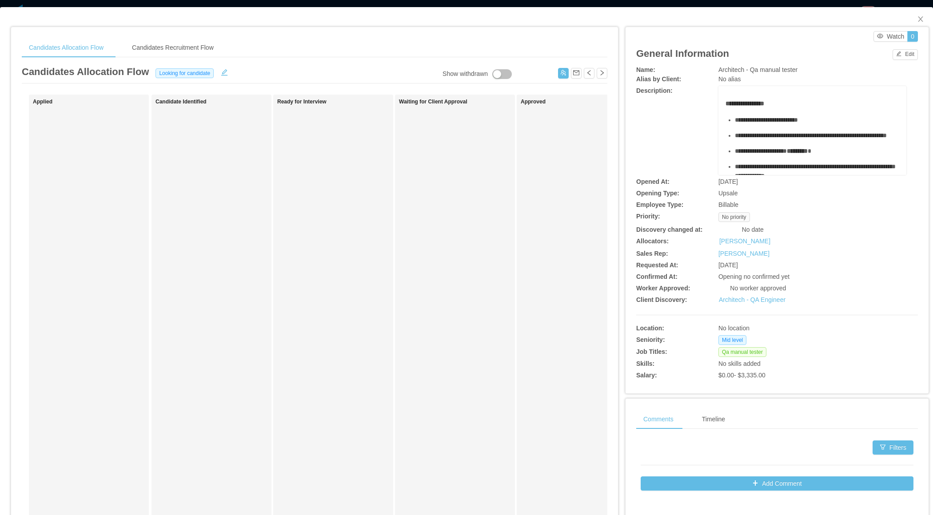
click at [303, 280] on div "Ready for Interview" at bounding box center [339, 317] width 124 height 436
click at [911, 55] on button "Edit" at bounding box center [904, 54] width 25 height 11
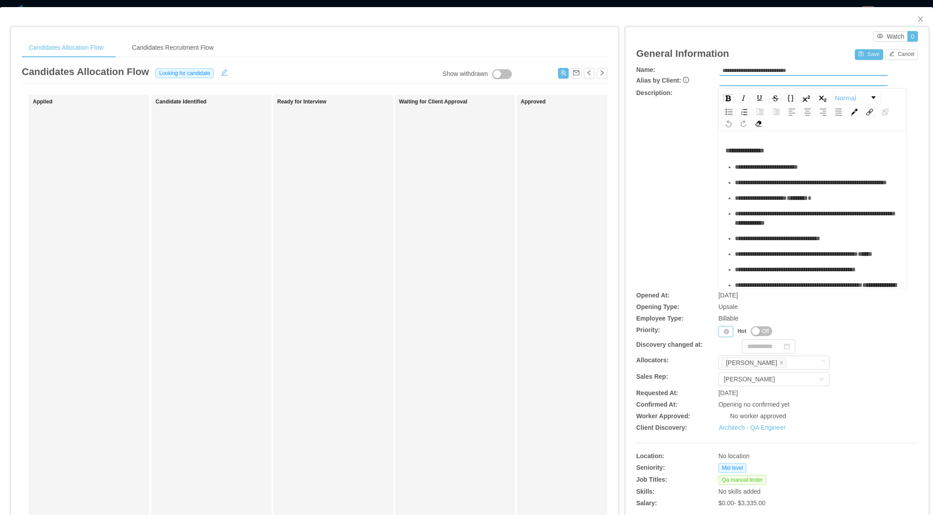
click at [722, 334] on div "Priority" at bounding box center [725, 331] width 15 height 11
click at [725, 389] on li "P4" at bounding box center [727, 388] width 18 height 14
click at [869, 52] on button "Save" at bounding box center [869, 54] width 28 height 11
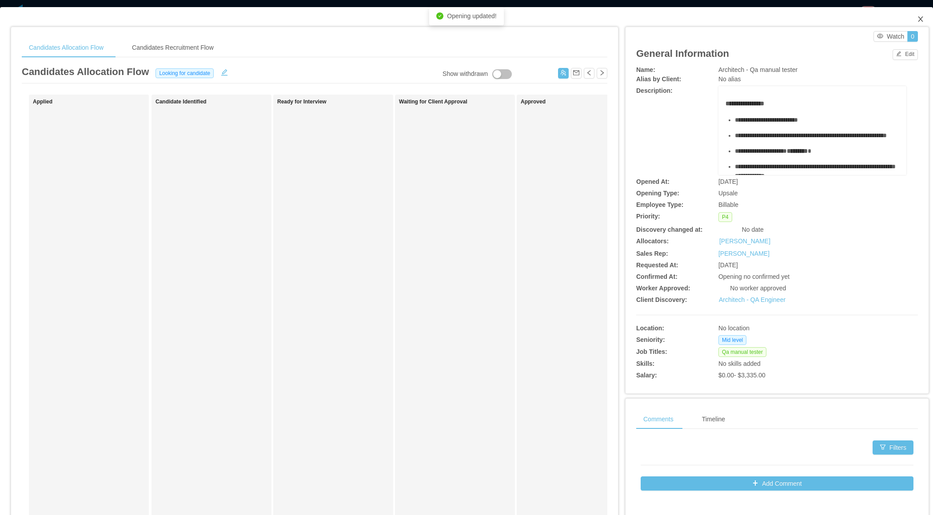
click at [921, 17] on icon "icon: close" at bounding box center [920, 19] width 7 height 7
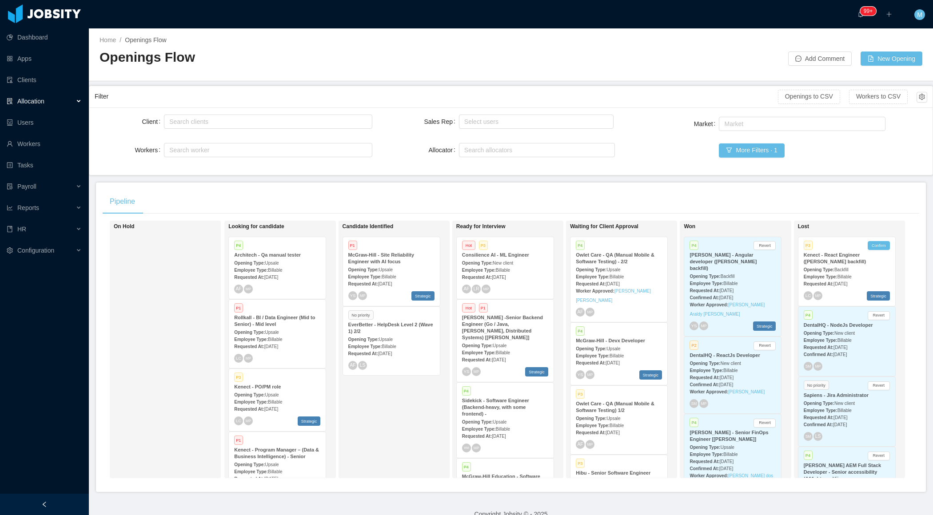
click at [56, 504] on div at bounding box center [44, 504] width 89 height 21
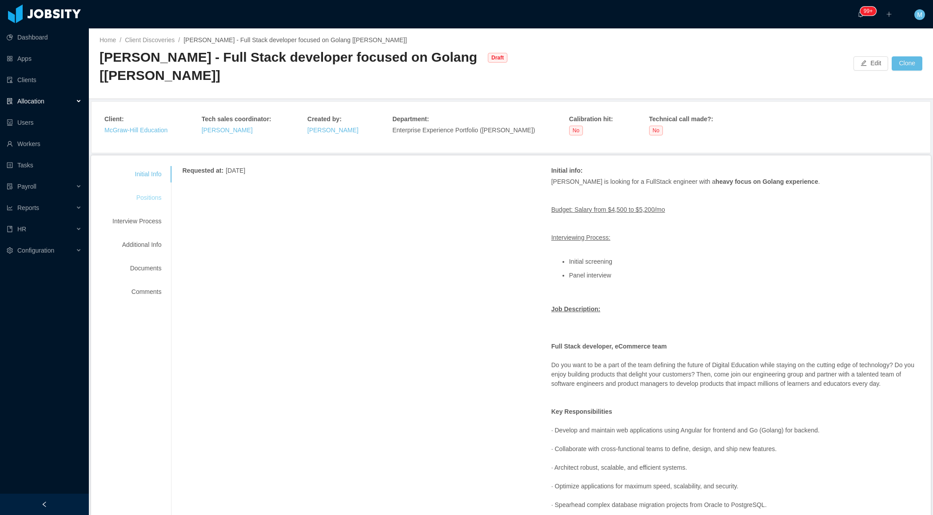
click at [147, 195] on div "Positions" at bounding box center [137, 198] width 70 height 16
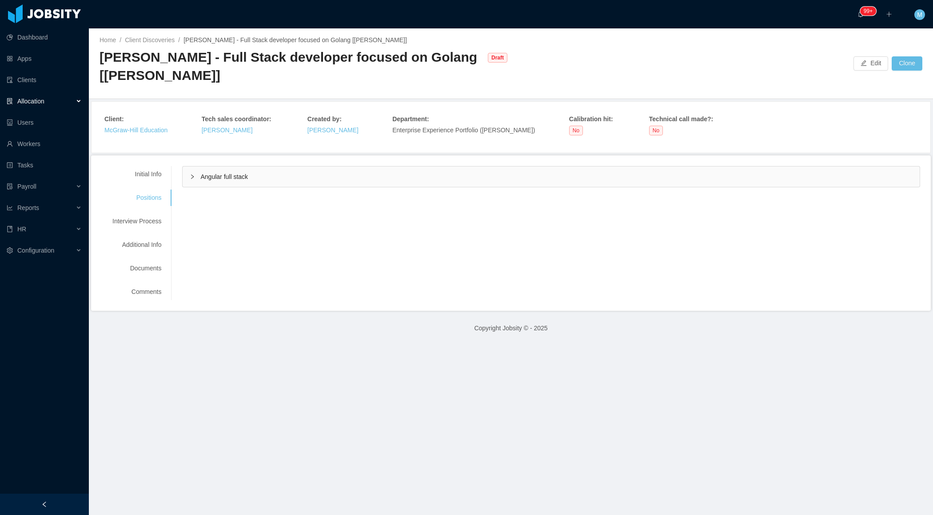
click at [193, 177] on icon "icon: right" at bounding box center [192, 177] width 3 height 4
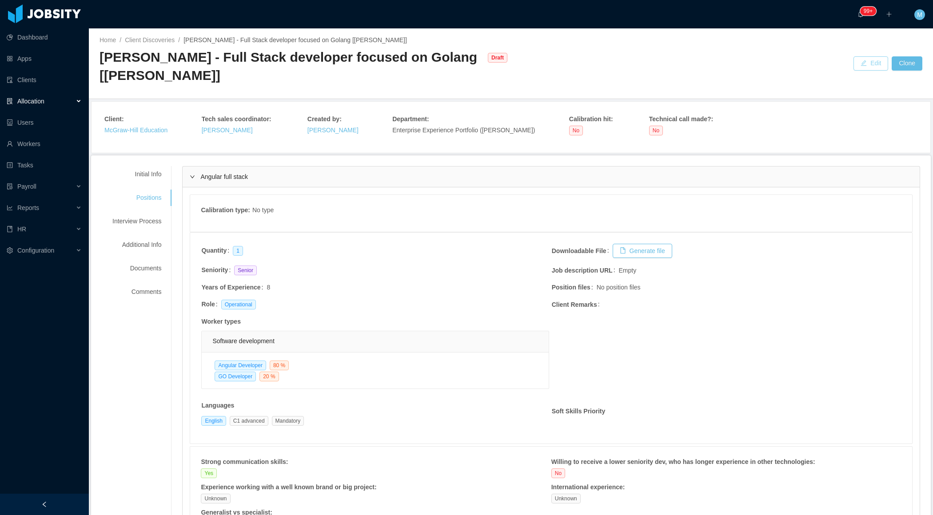
click at [868, 64] on button "Edit" at bounding box center [870, 63] width 35 height 14
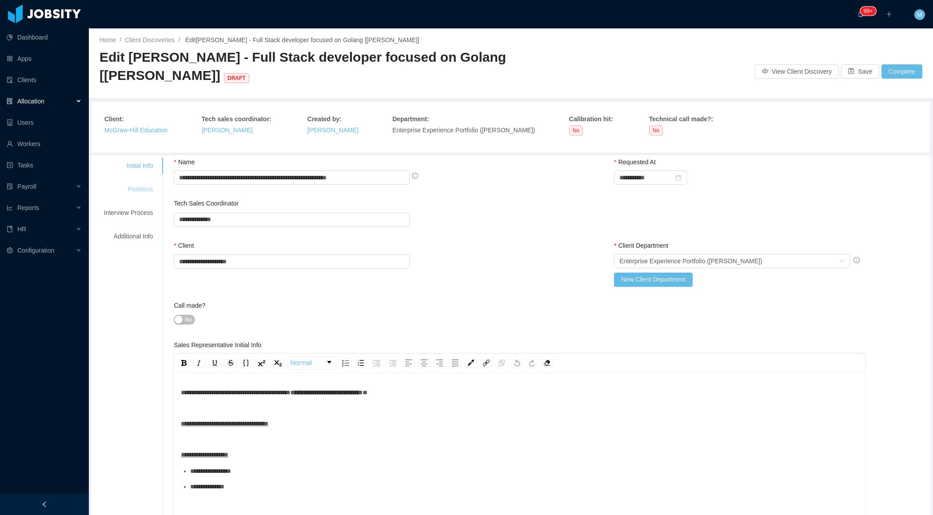
click at [139, 191] on div "Positions" at bounding box center [128, 189] width 70 height 16
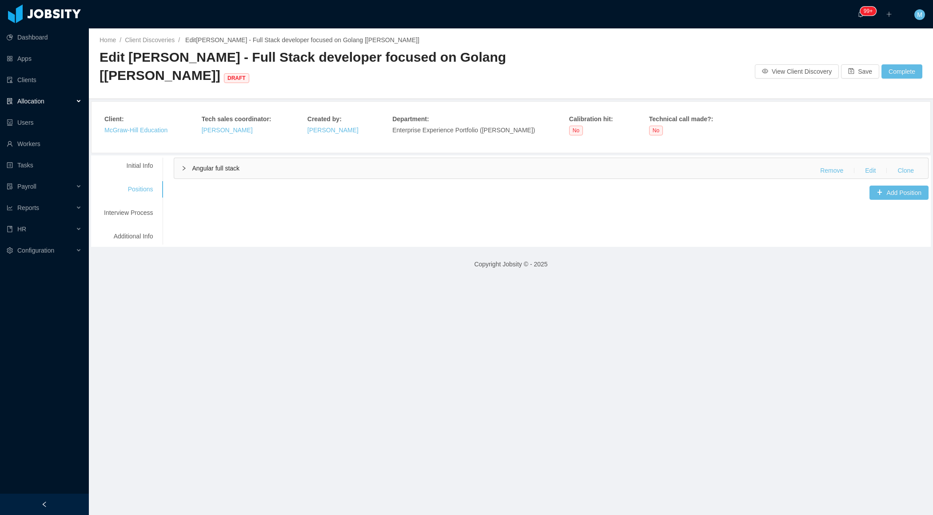
click at [196, 160] on div "Angular full stack Remove Edit Clone" at bounding box center [551, 168] width 754 height 20
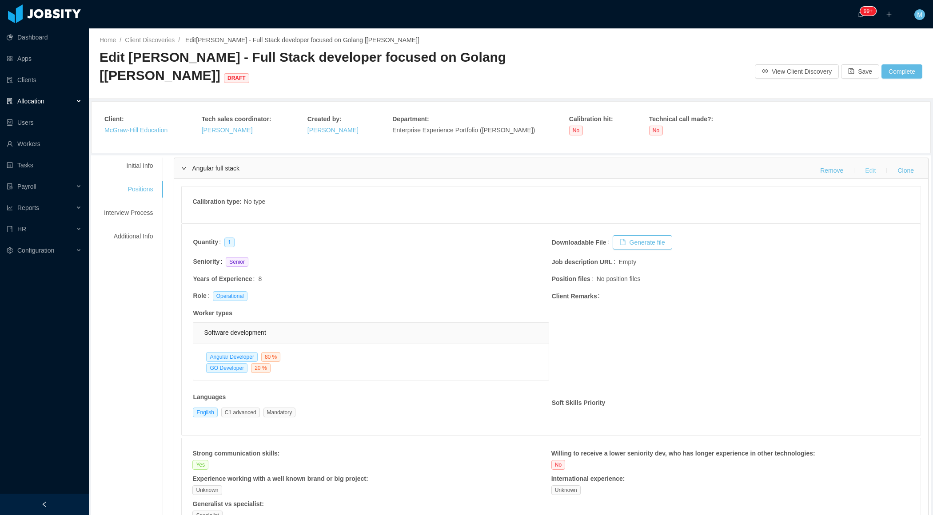
click at [869, 169] on button "Edit" at bounding box center [870, 170] width 25 height 14
